Goal: Transaction & Acquisition: Purchase product/service

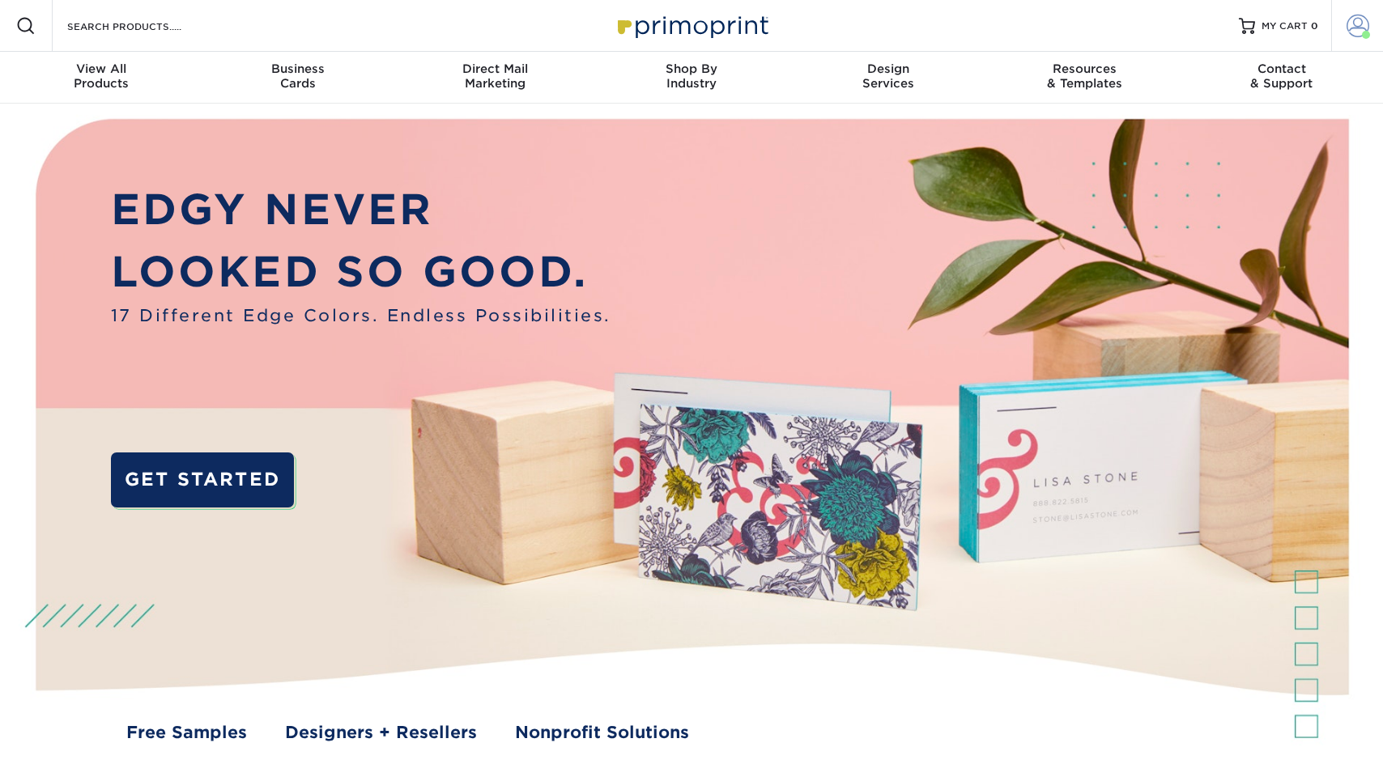
click at [1348, 27] on span at bounding box center [1357, 26] width 23 height 23
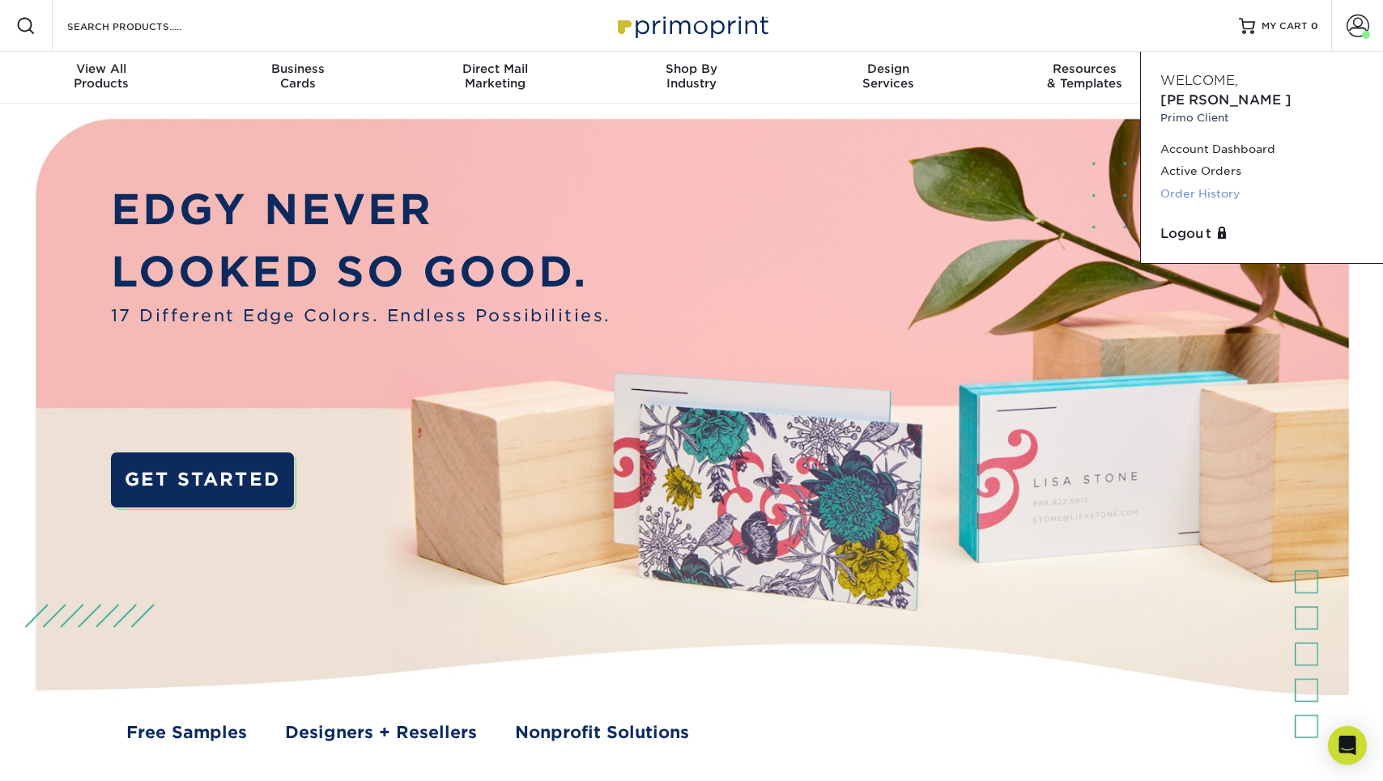
click at [1229, 183] on link "Order History" at bounding box center [1261, 194] width 203 height 22
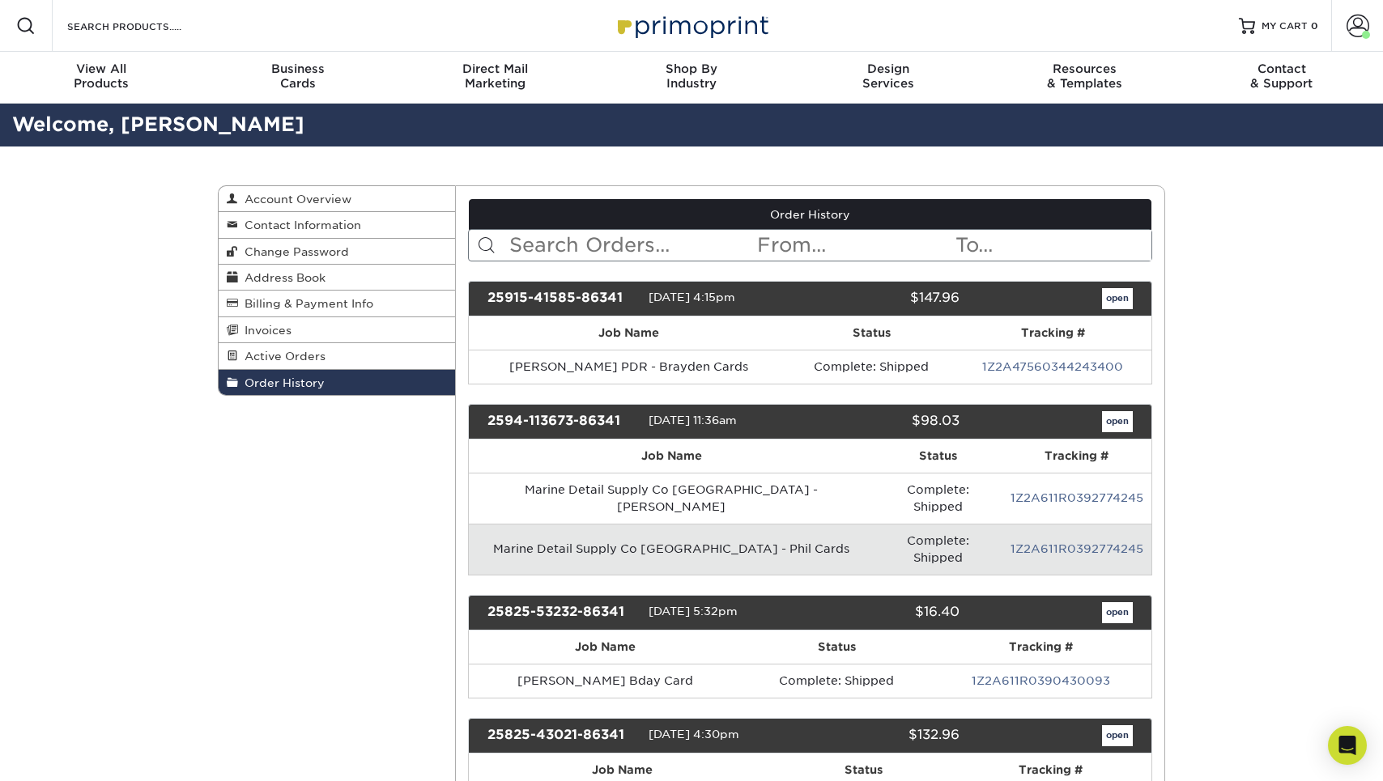
click at [525, 238] on input "text" at bounding box center [632, 245] width 249 height 31
type input "north"
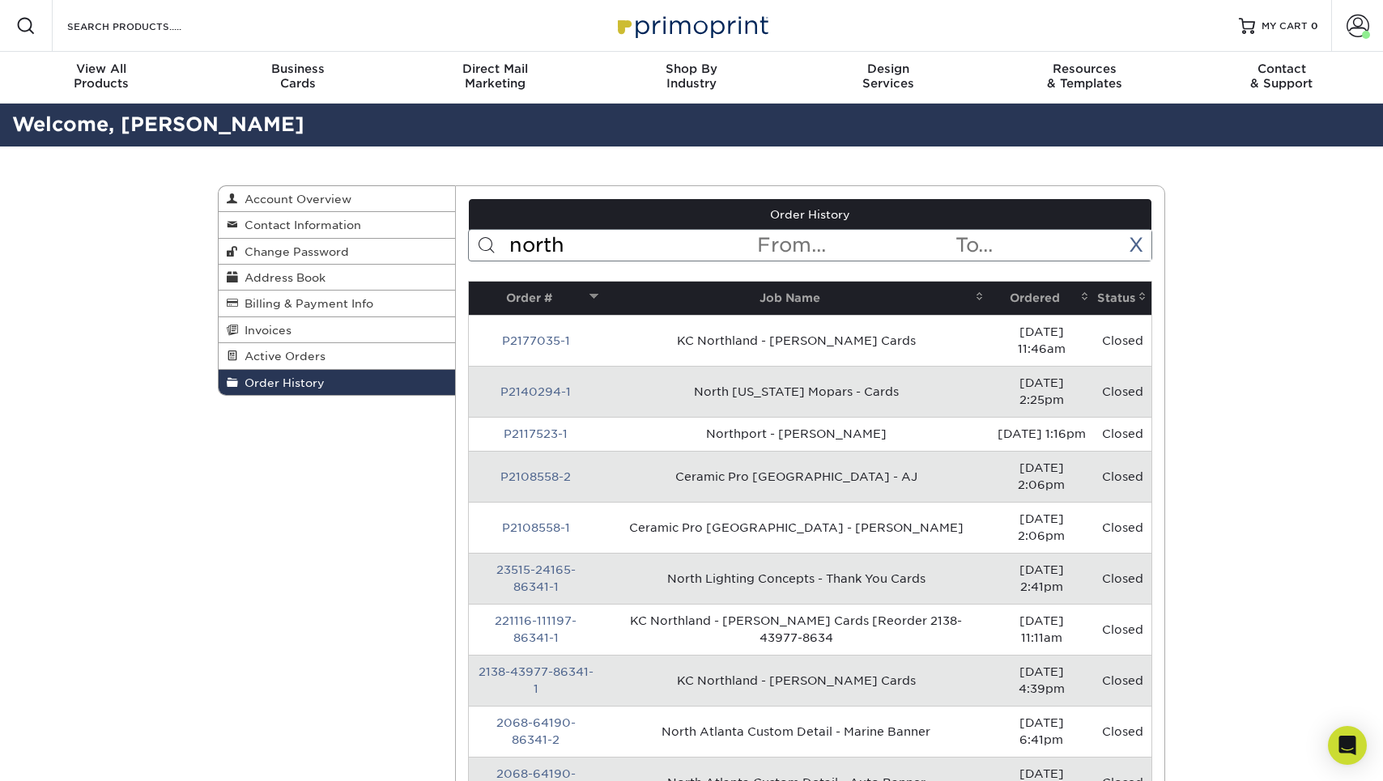
click at [1039, 291] on th "Ordered" at bounding box center [1040, 298] width 105 height 33
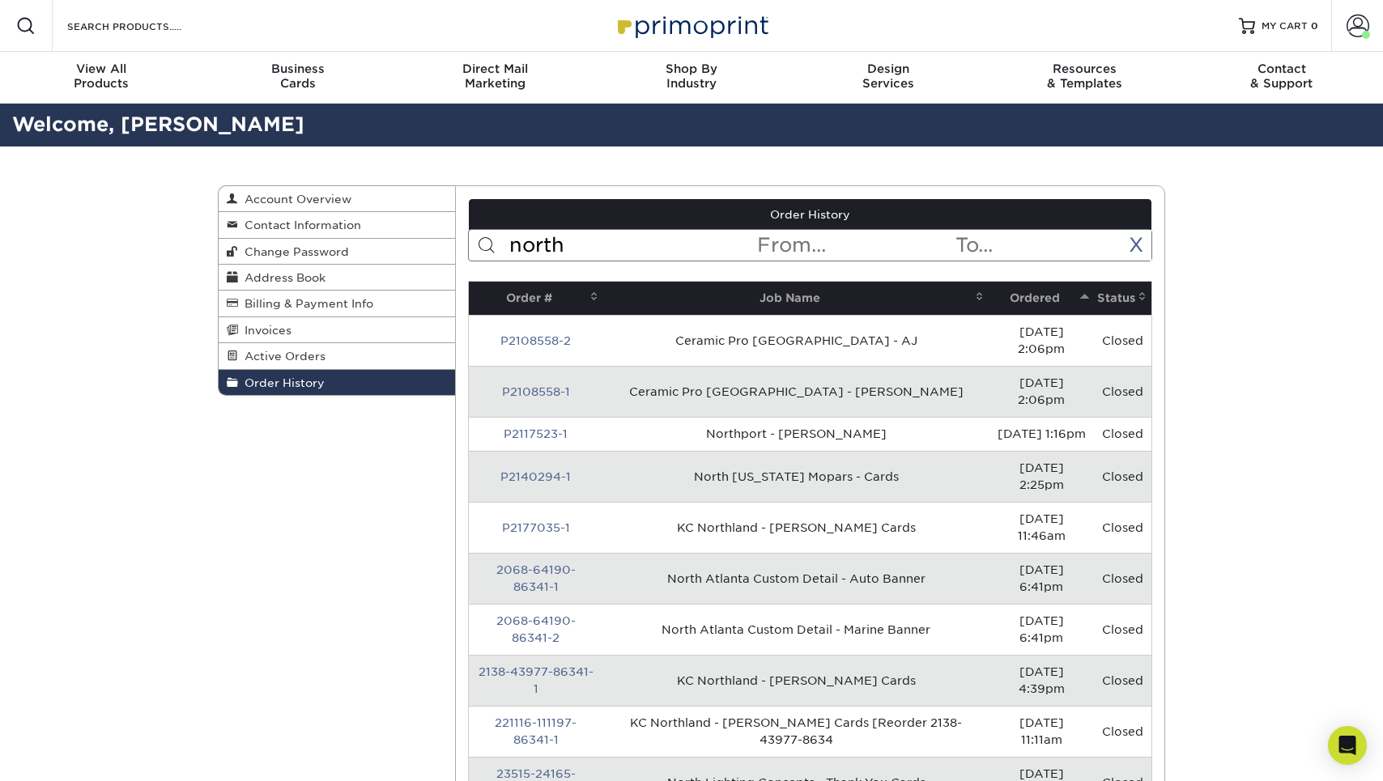
click at [1039, 291] on th "Ordered" at bounding box center [1040, 298] width 105 height 33
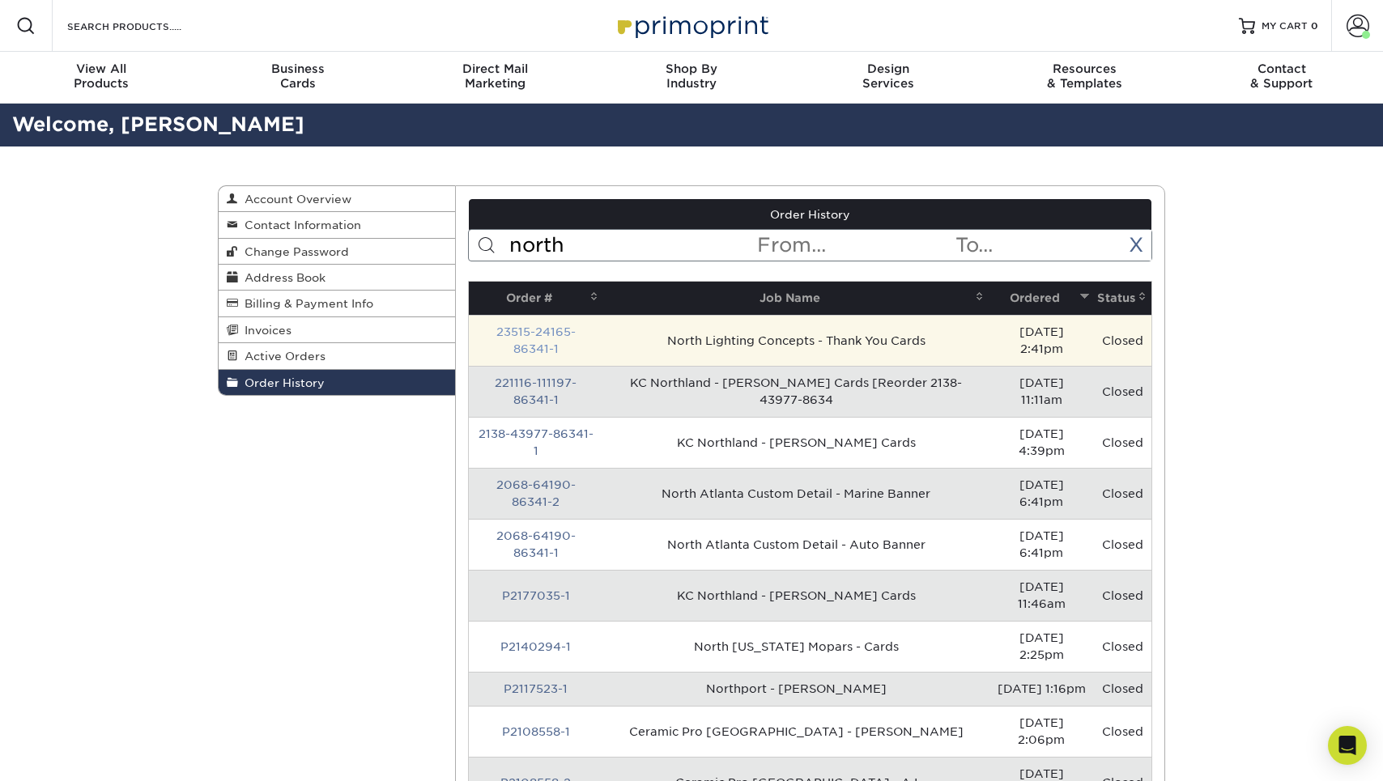
click at [572, 327] on link "23515-24165-86341-1" at bounding box center [535, 340] width 79 height 30
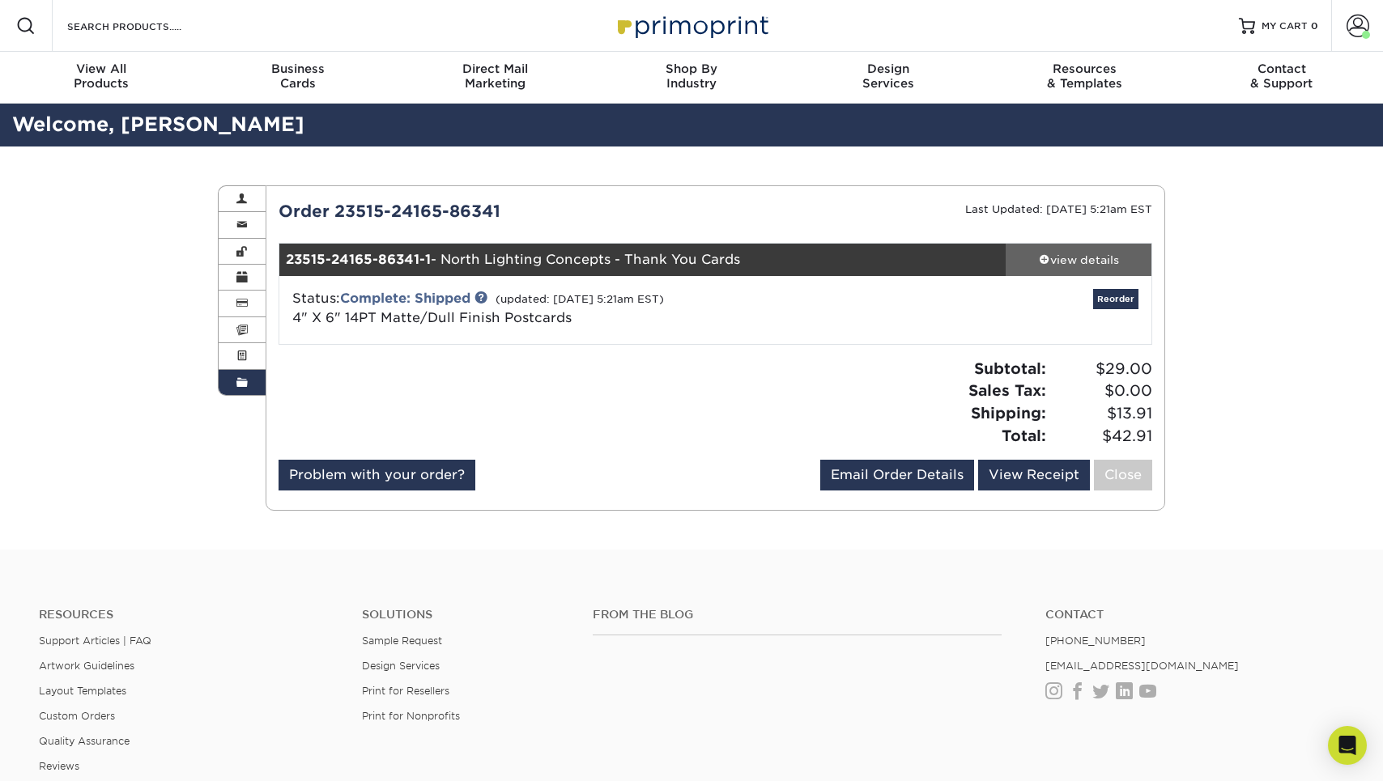
click at [1102, 261] on div "view details" at bounding box center [1078, 260] width 146 height 16
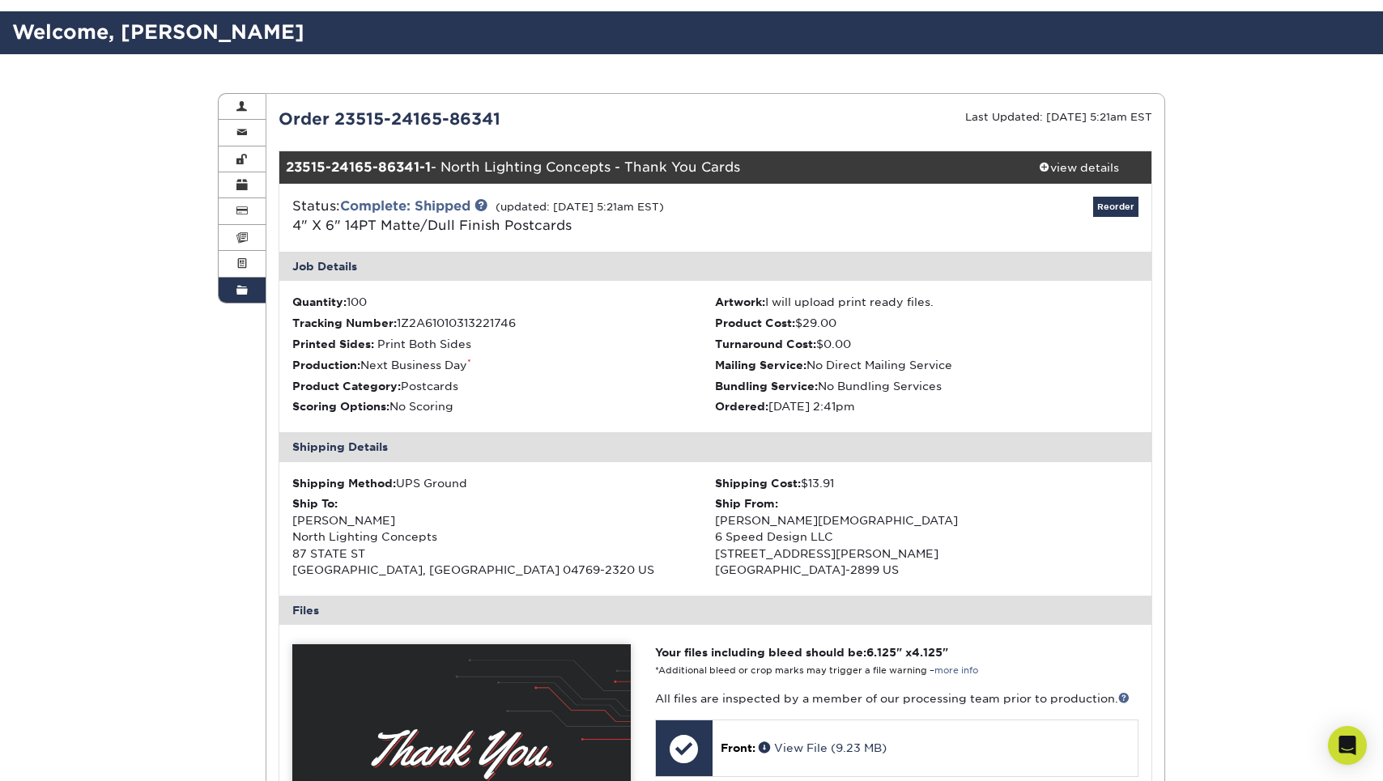
scroll to position [95, 0]
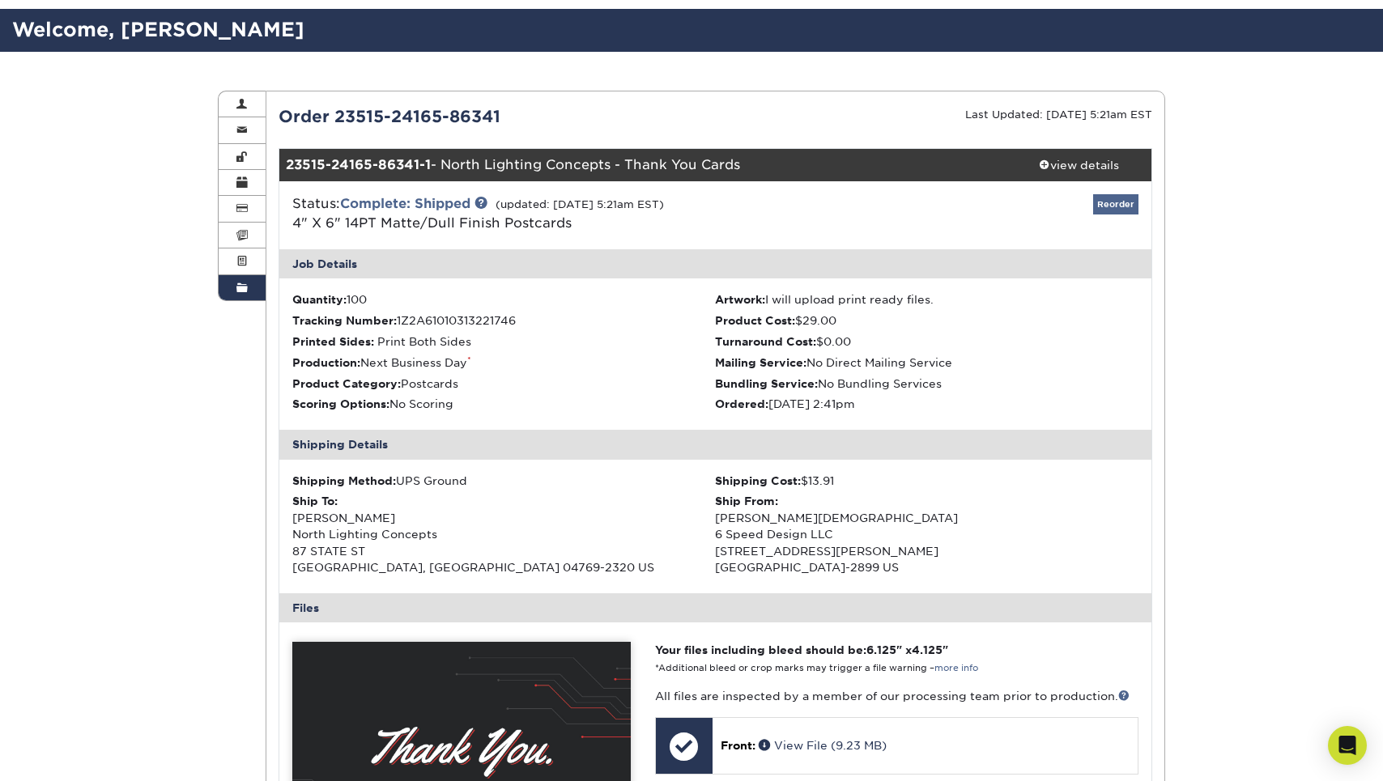
click at [1118, 198] on link "Reorder" at bounding box center [1115, 204] width 45 height 20
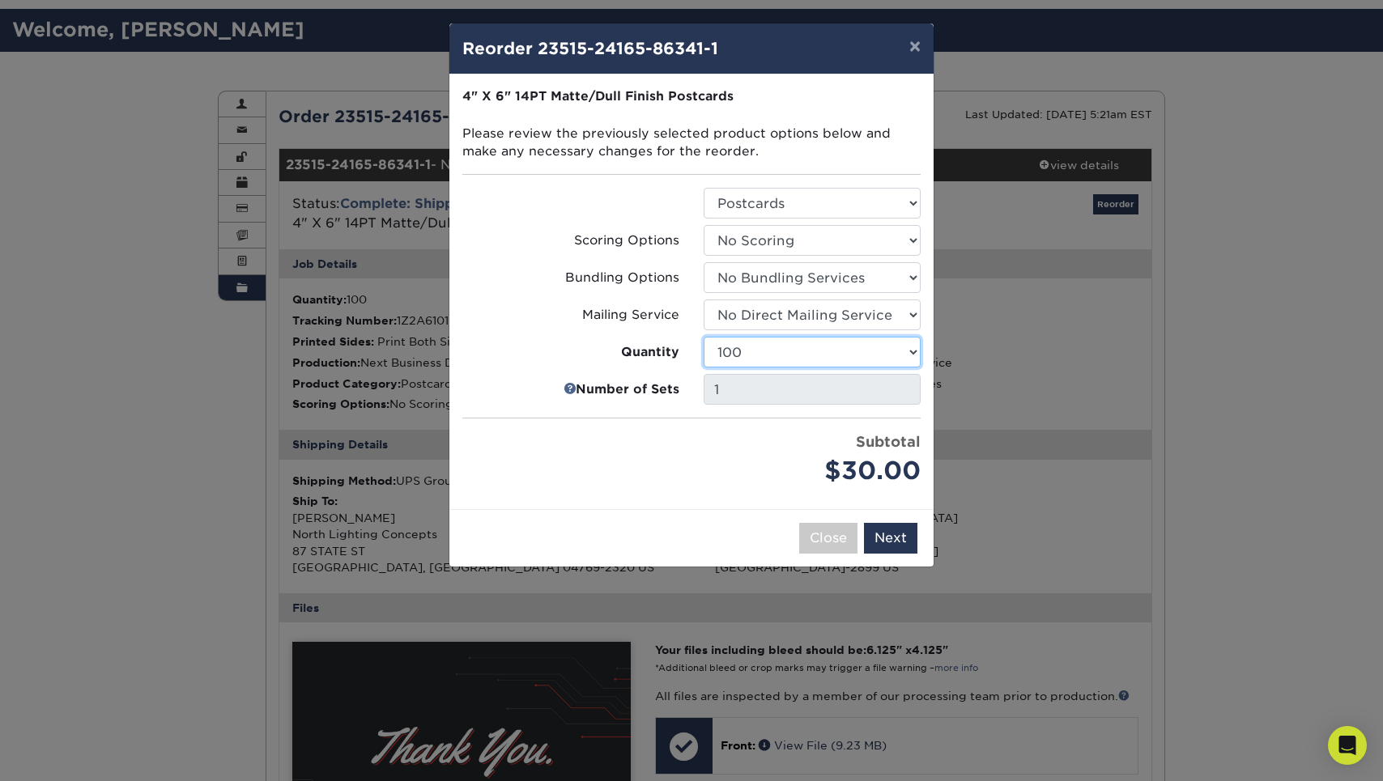
select select "6237a36b-b046-4ef6-8fed-6cb9c22a5ece"
click at [912, 54] on button "×" at bounding box center [914, 45] width 37 height 45
